Goal: Task Accomplishment & Management: Manage account settings

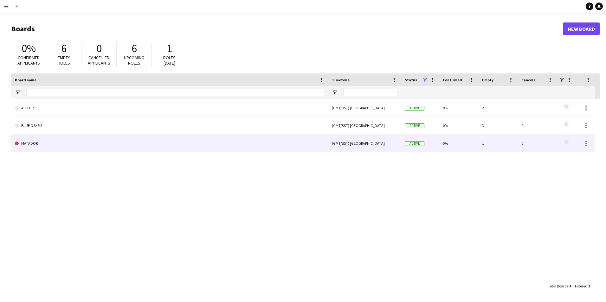
click at [24, 142] on link "MATADOR" at bounding box center [169, 144] width 309 height 18
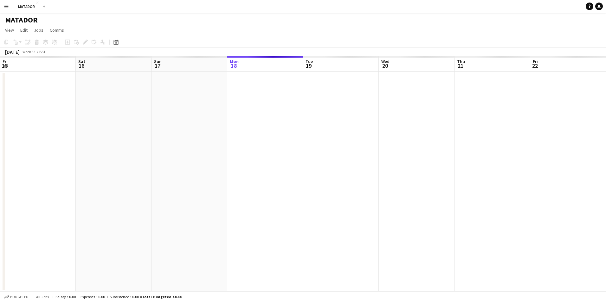
scroll to position [0, 151]
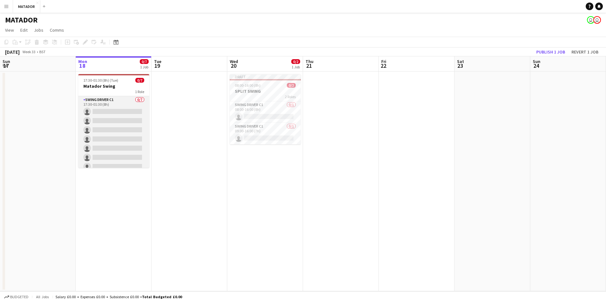
click at [119, 147] on app-card-role "Swing Driver C1 0/7 17:30-01:30 (8h) single-neutral-actions single-neutral-acti…" at bounding box center [113, 134] width 71 height 77
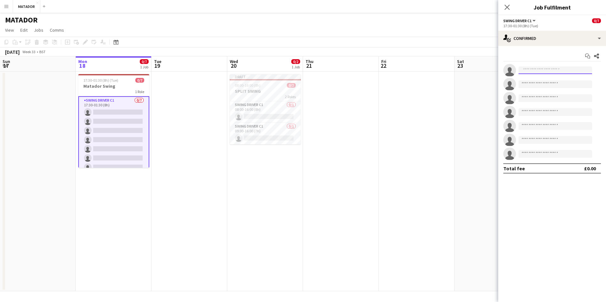
click at [532, 69] on input at bounding box center [554, 71] width 73 height 8
click at [193, 180] on app-date-cell at bounding box center [189, 182] width 76 height 220
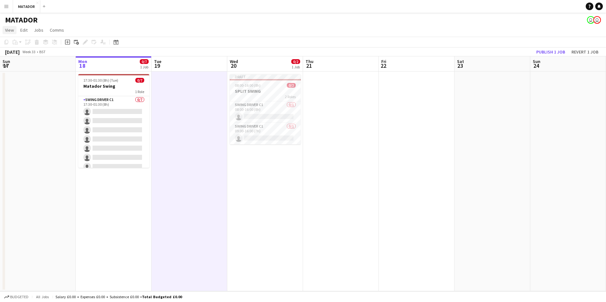
click at [8, 30] on span "View" at bounding box center [9, 30] width 9 height 6
click at [80, 21] on div "MATADOR user user" at bounding box center [303, 19] width 606 height 12
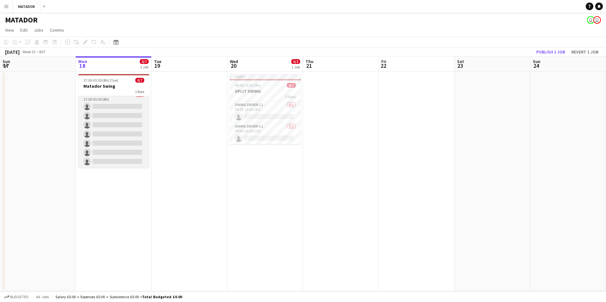
click at [123, 124] on app-card-role "Swing Driver C1 0/7 17:30-01:30 (8h) single-neutral-actions single-neutral-acti…" at bounding box center [113, 129] width 71 height 77
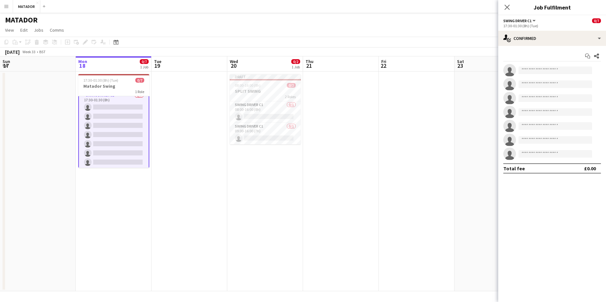
scroll to position [6, 0]
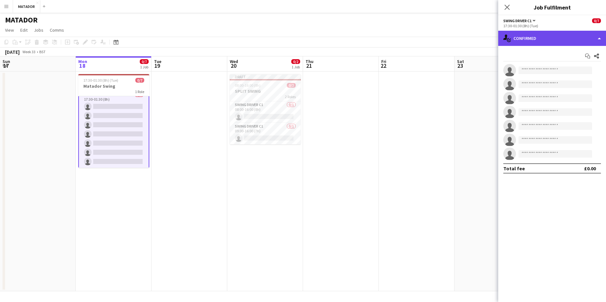
click at [599, 38] on div "single-neutral-actions-check-2 Confirmed" at bounding box center [552, 38] width 108 height 15
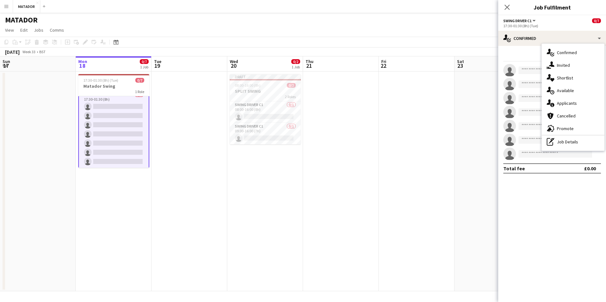
click at [550, 211] on mat-expansion-panel "check Confirmed Start chat Share single-neutral-actions single-neutral-actions …" at bounding box center [552, 174] width 108 height 256
click at [530, 21] on span "Swing Driver C1" at bounding box center [517, 20] width 28 height 5
click at [515, 31] on li "All roles" at bounding box center [524, 32] width 32 height 6
click at [520, 20] on span "All roles" at bounding box center [512, 20] width 18 height 5
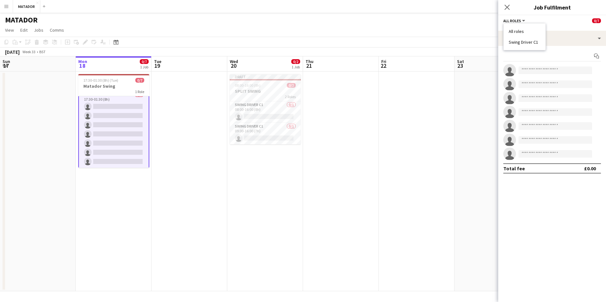
click at [518, 31] on li "All roles" at bounding box center [524, 32] width 32 height 6
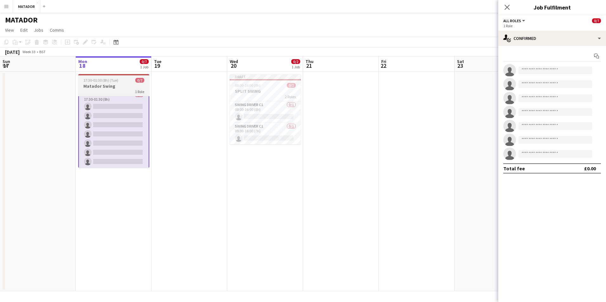
scroll to position [0, 0]
click at [96, 85] on h3 "Matador Swing" at bounding box center [113, 86] width 71 height 6
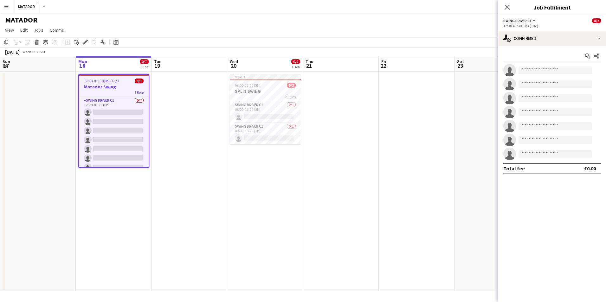
click at [96, 85] on h3 "Matador Swing" at bounding box center [114, 87] width 70 height 6
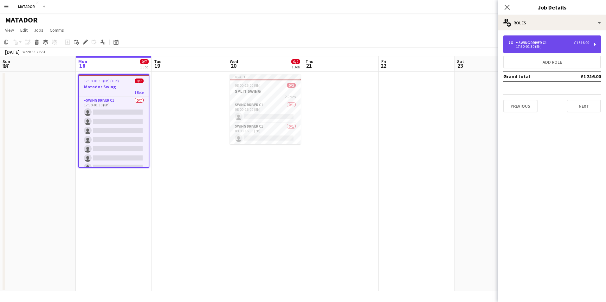
click at [594, 44] on div "7 x Swing Driver C1 £1 316.00 17:30-01:30 (8h)" at bounding box center [552, 44] width 98 height 18
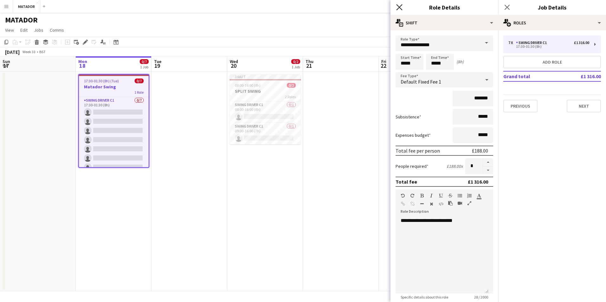
click at [397, 5] on icon at bounding box center [399, 7] width 6 height 6
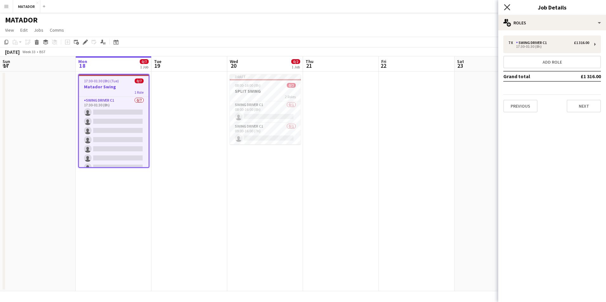
click at [506, 7] on icon at bounding box center [507, 7] width 6 height 6
